Goal: Entertainment & Leisure: Browse casually

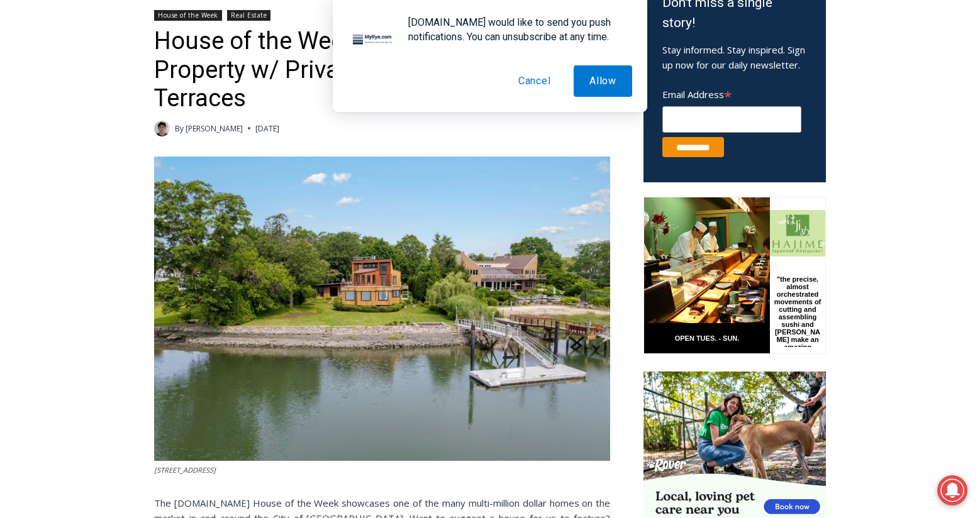
scroll to position [469, 0]
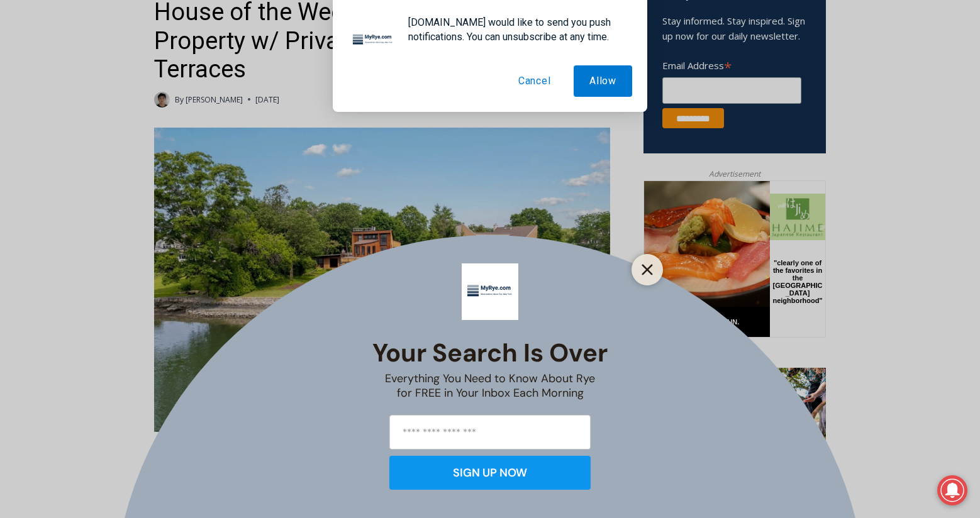
click at [648, 273] on icon "Close" at bounding box center [647, 269] width 11 height 11
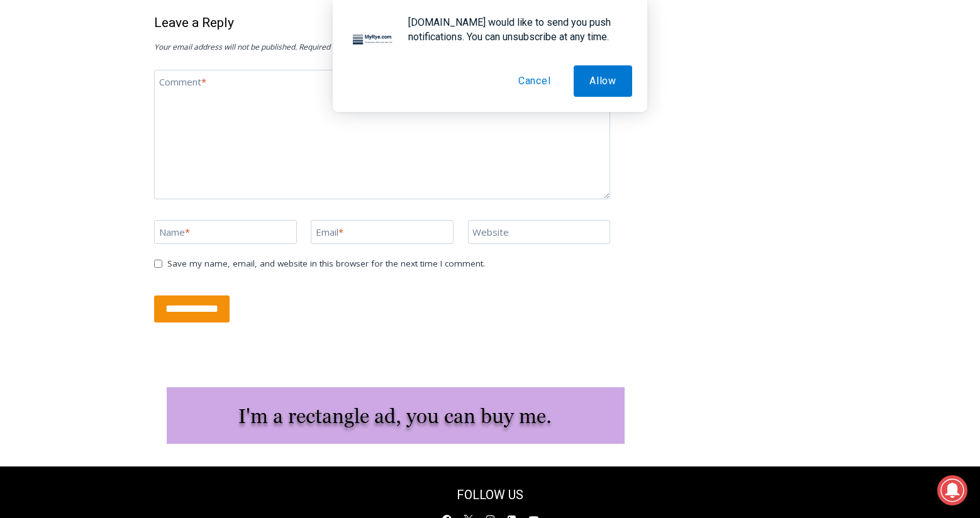
scroll to position [5901, 0]
